Goal: Download file/media

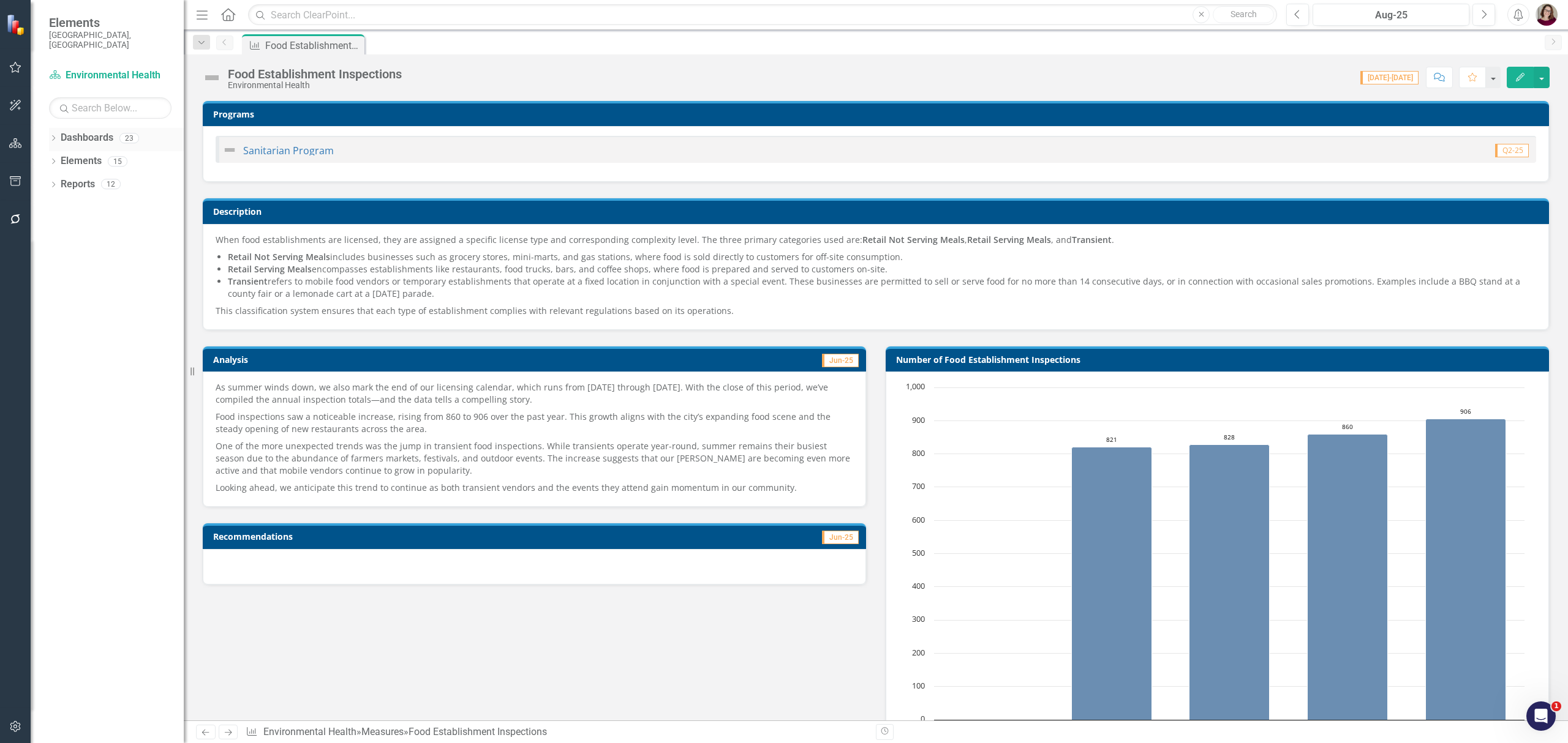
click at [49, 135] on div "Dropdown" at bounding box center [52, 139] width 8 height 10
click at [57, 156] on div "Dropdown" at bounding box center [60, 161] width 9 height 10
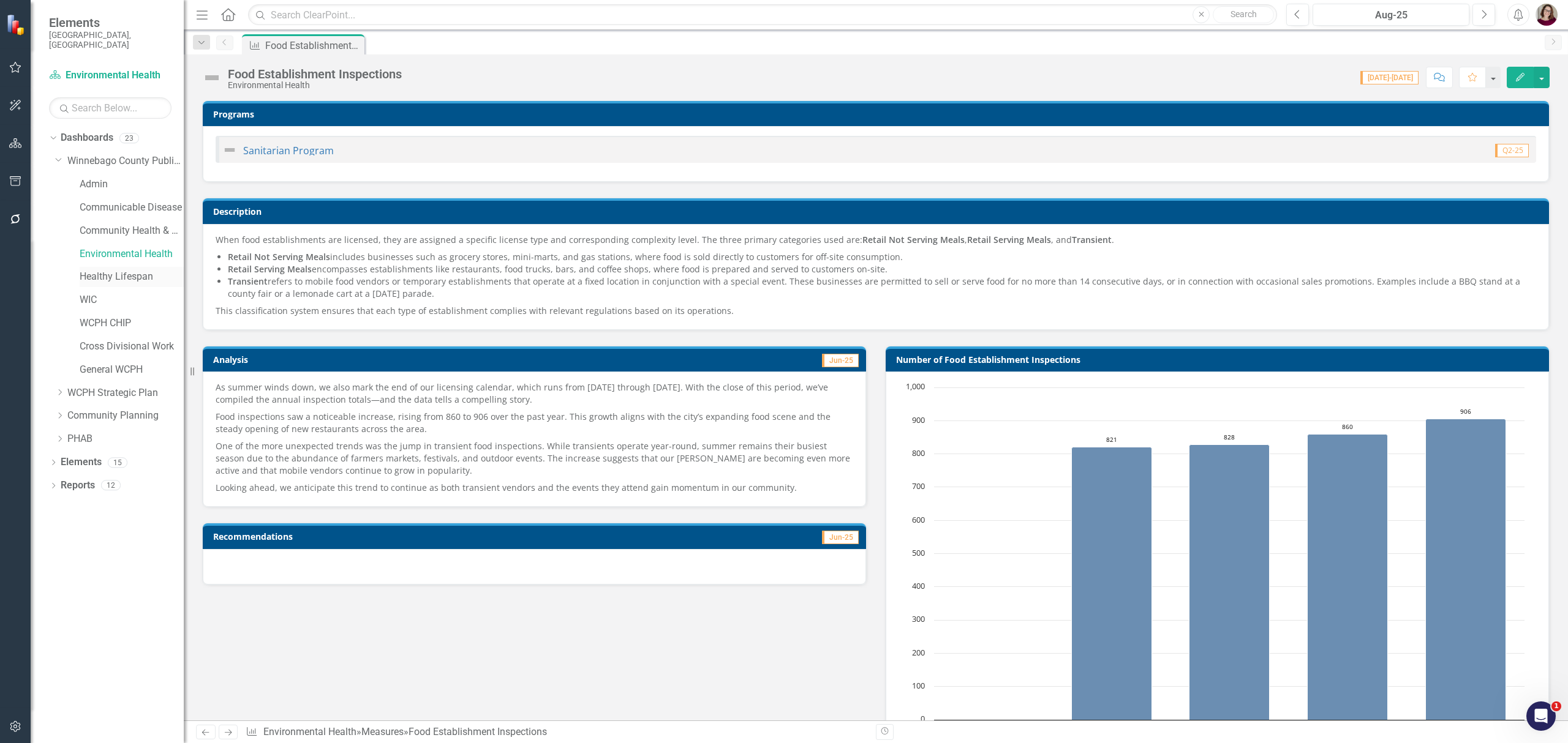
click at [99, 270] on link "Healthy Lifespan" at bounding box center [131, 276] width 104 height 14
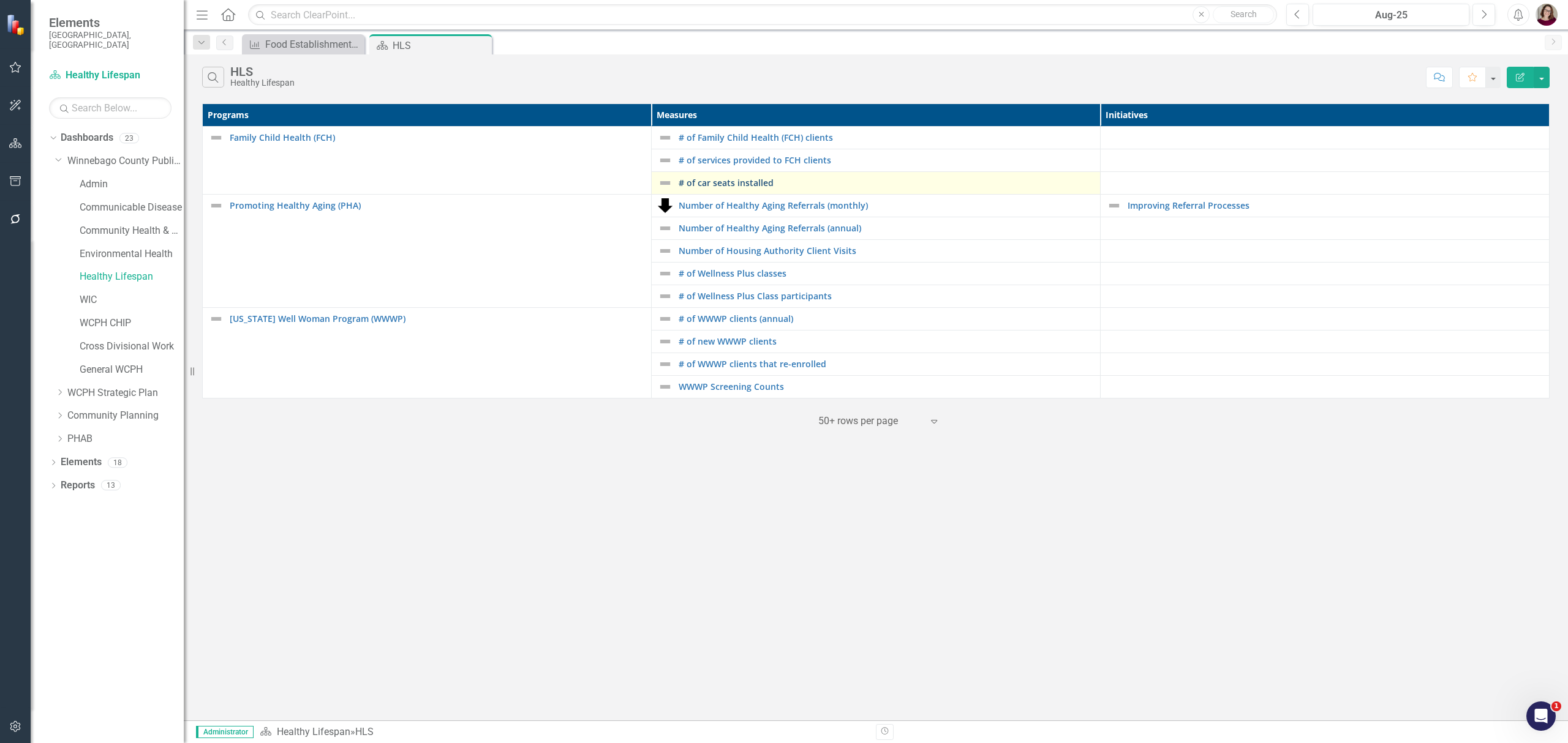
click at [750, 178] on link "# of car seats installed" at bounding box center [886, 182] width 415 height 9
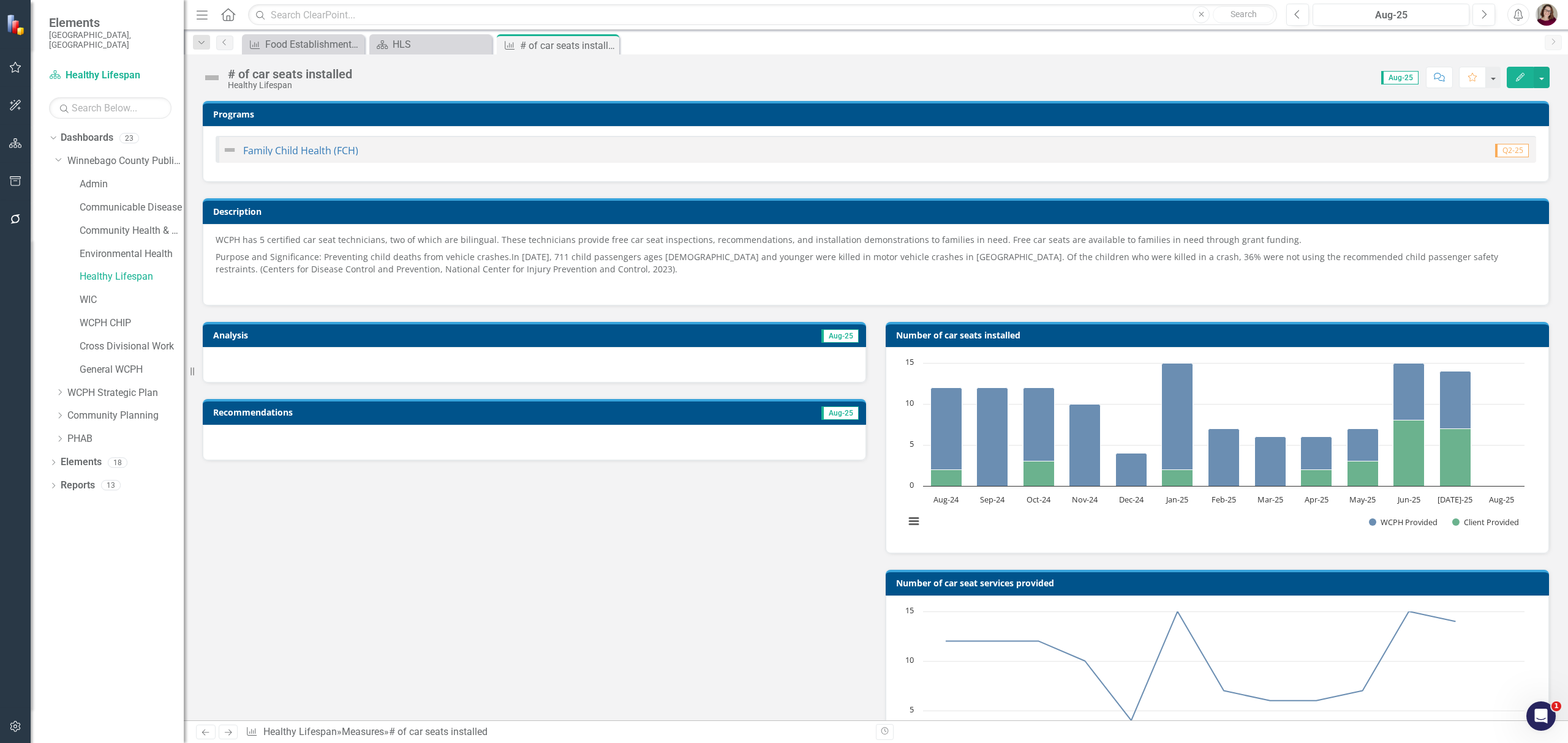
click at [1260, 337] on h3 "Number of car seats installed" at bounding box center [1219, 335] width 647 height 9
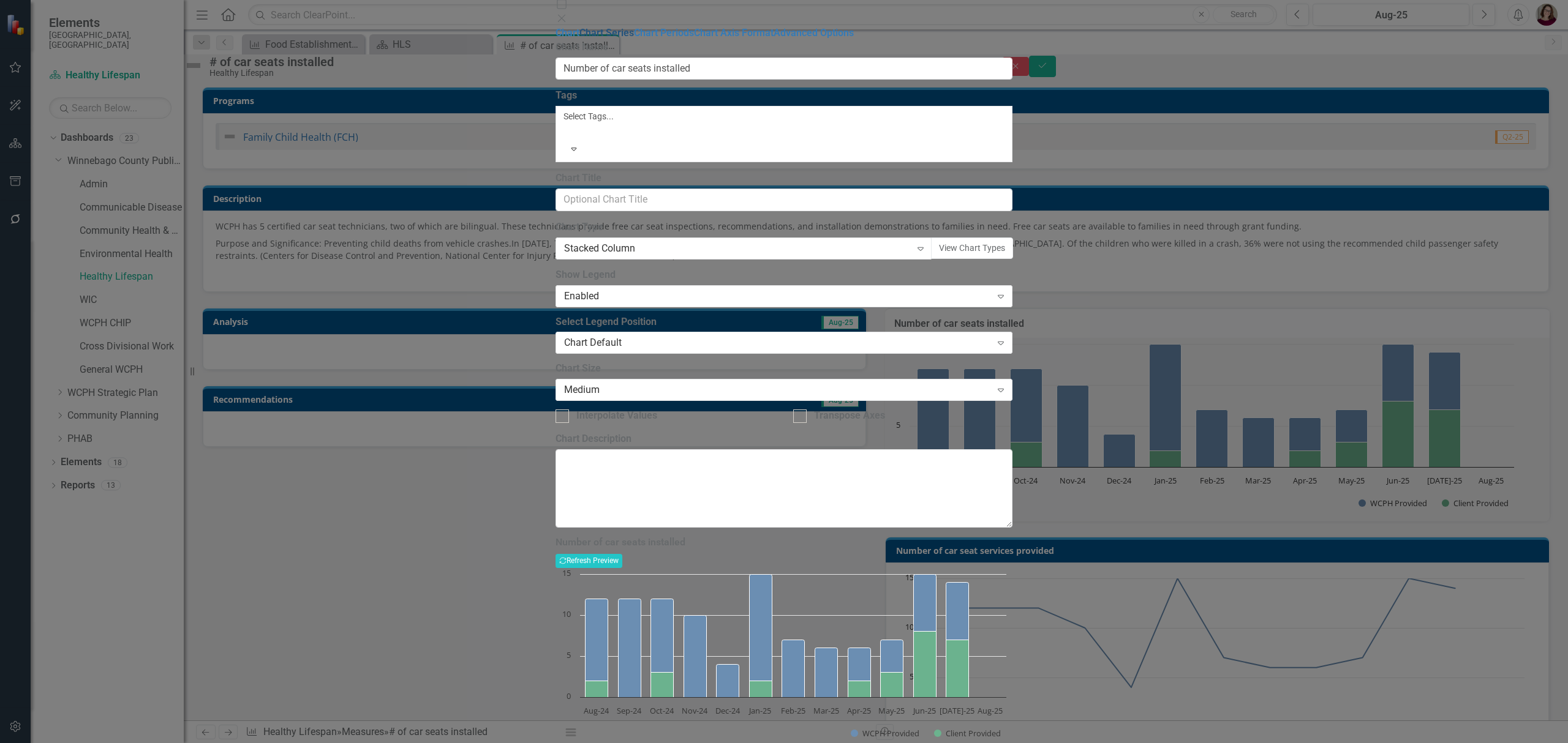
click at [579, 38] on link "Chart Series" at bounding box center [607, 33] width 54 height 11
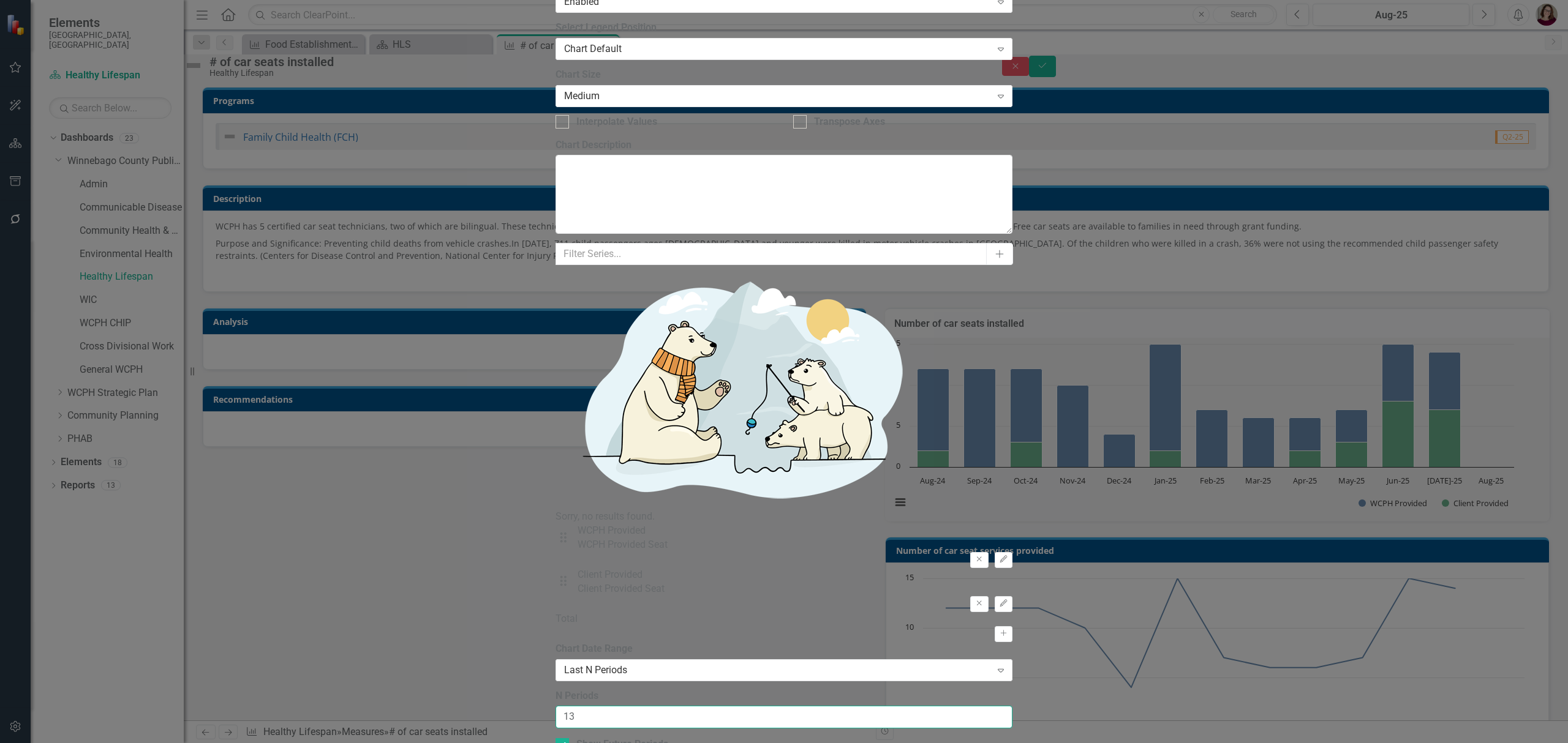
drag, startPoint x: 601, startPoint y: 116, endPoint x: 647, endPoint y: 121, distance: 46.3
click at [613, 706] on input "13" at bounding box center [784, 717] width 457 height 22
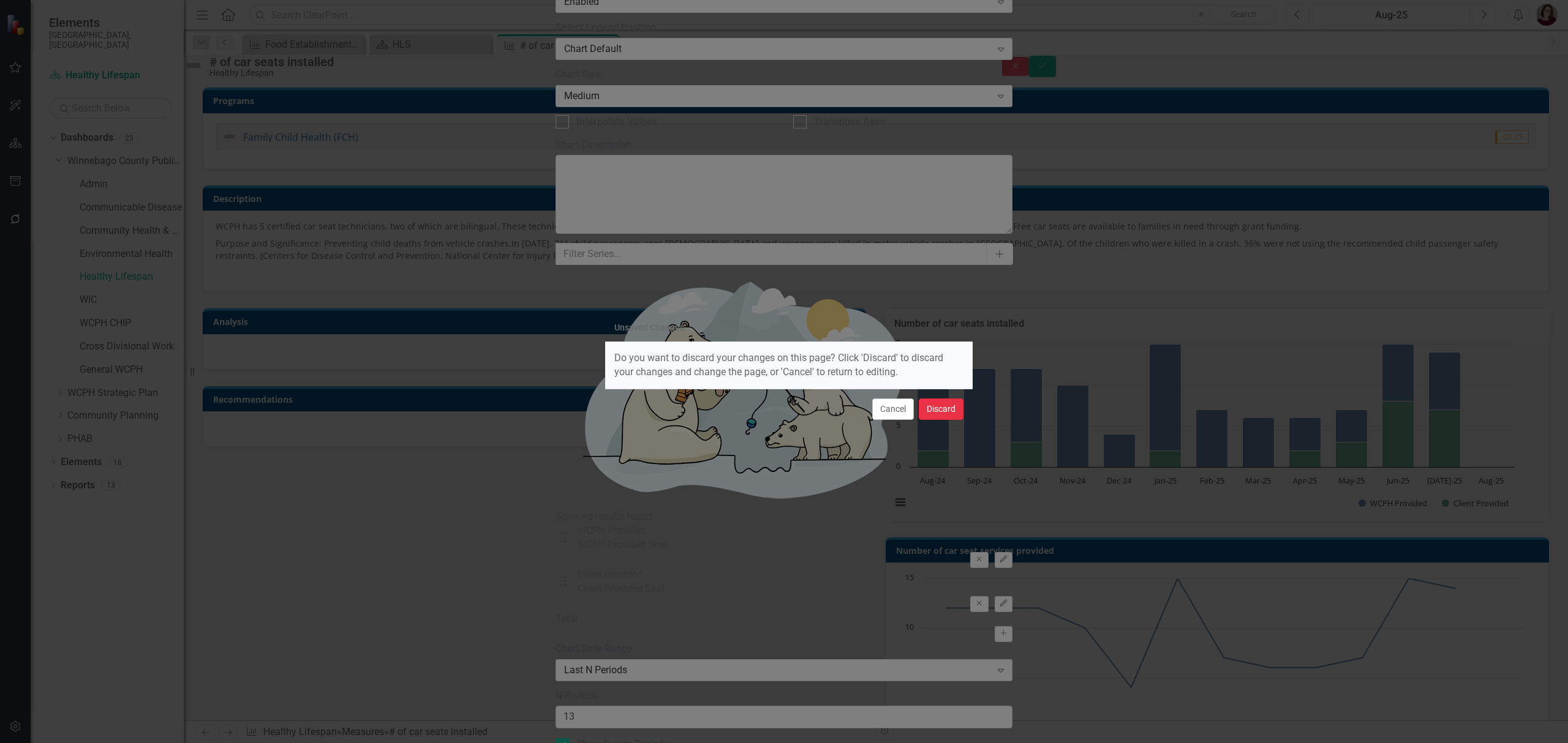
click at [941, 407] on button "Discard" at bounding box center [941, 409] width 45 height 22
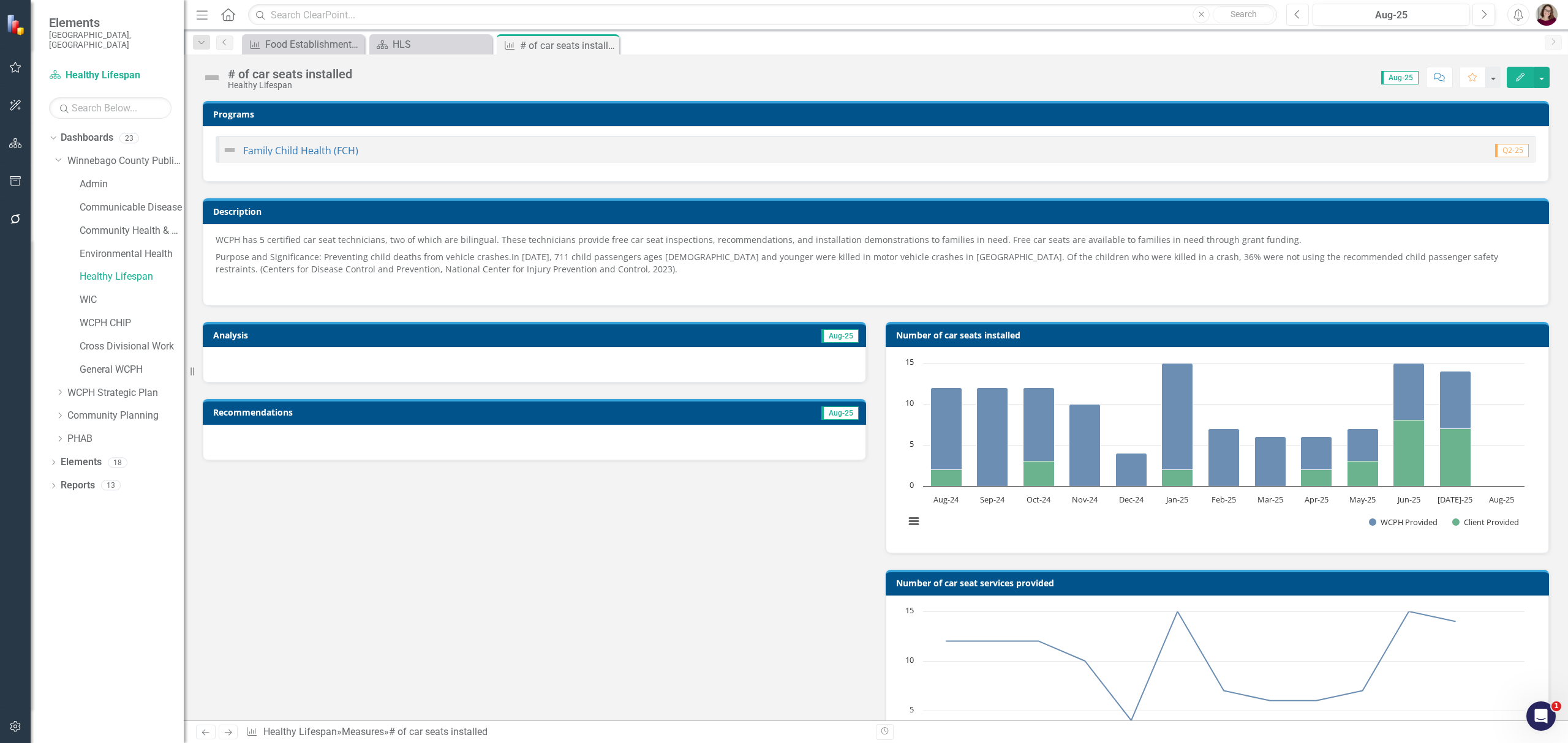
click at [1301, 21] on button "Previous" at bounding box center [1297, 15] width 22 height 22
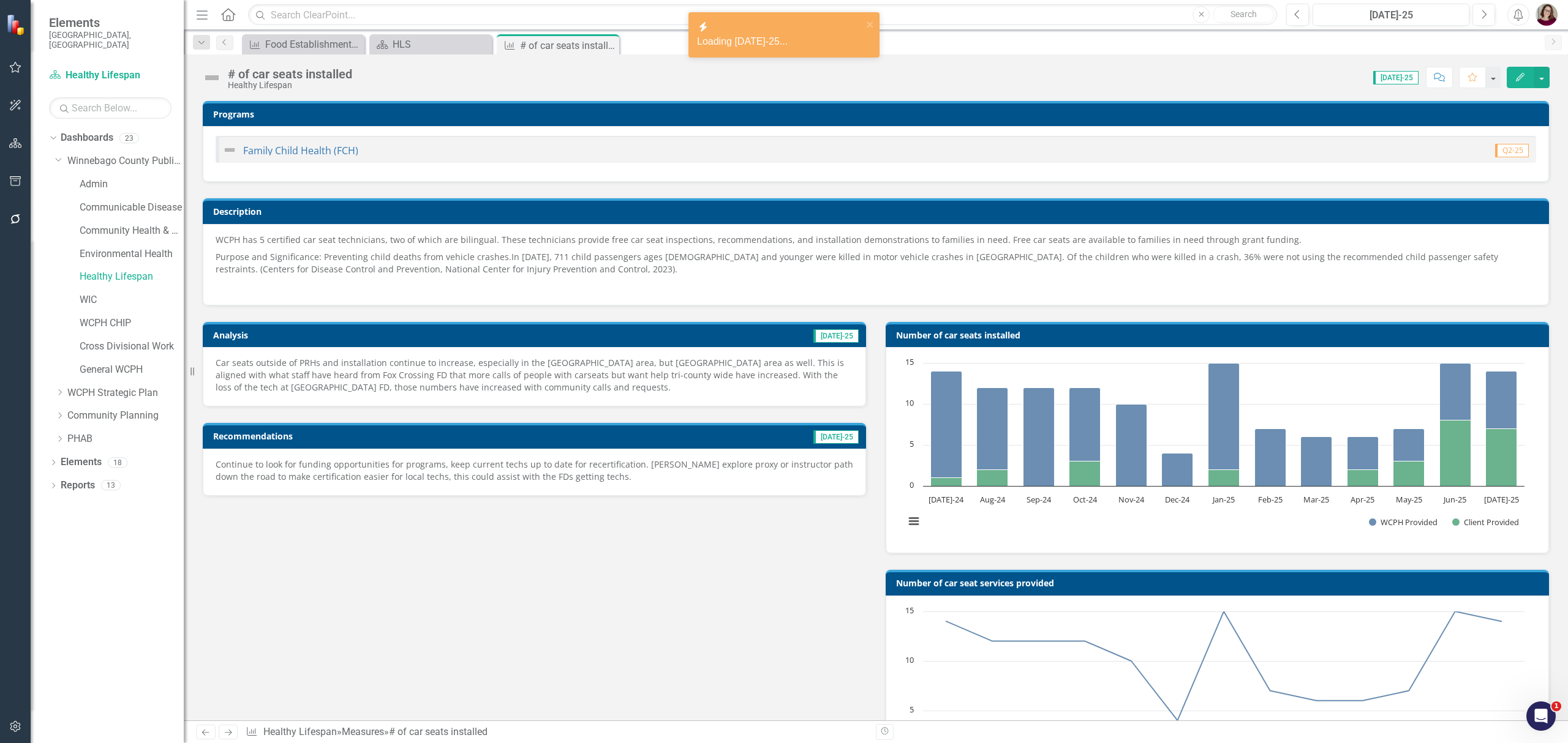
click at [1115, 338] on h3 "Number of car seats installed" at bounding box center [1219, 335] width 647 height 9
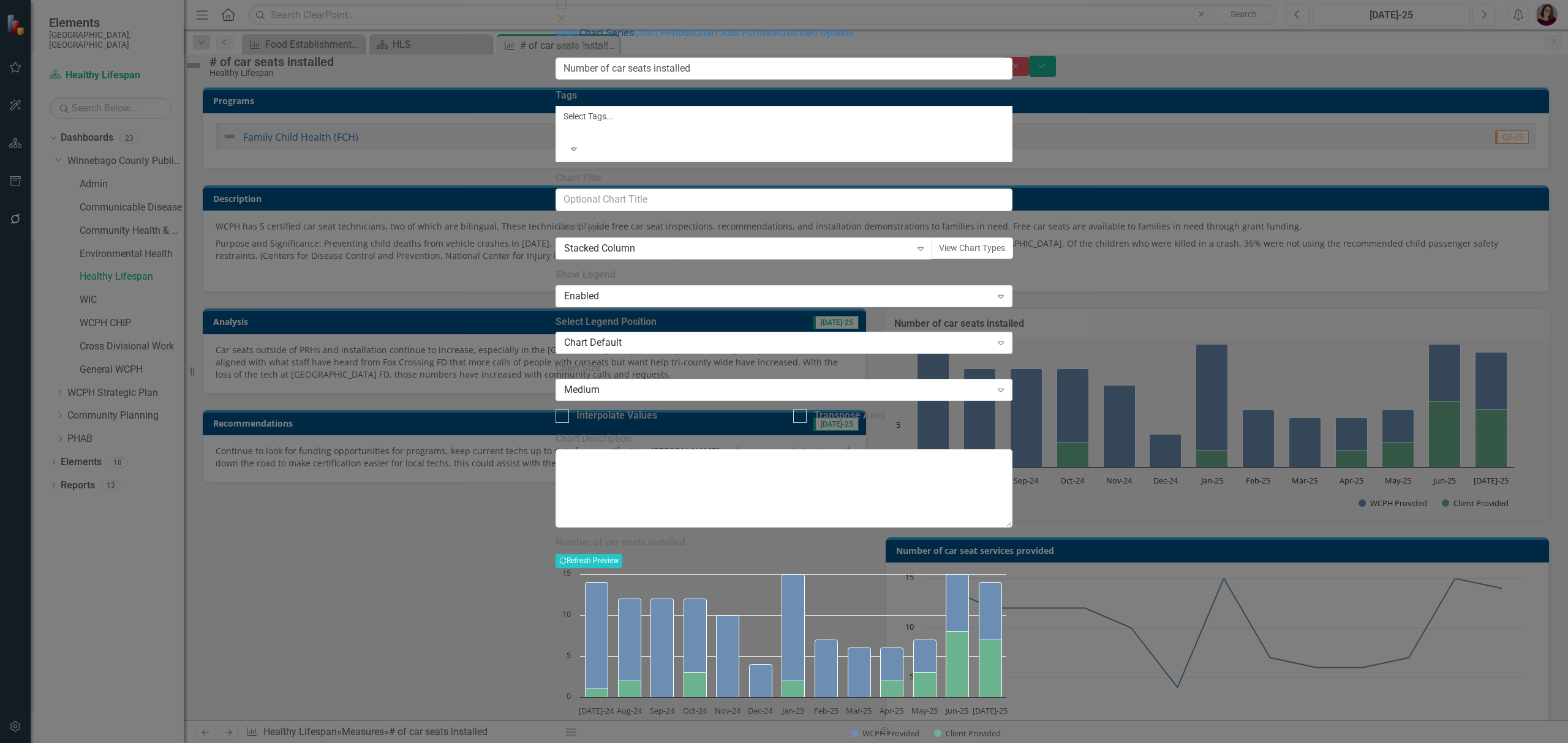
click at [579, 38] on link "Chart Series" at bounding box center [607, 33] width 54 height 11
